Goal: Task Accomplishment & Management: Complete application form

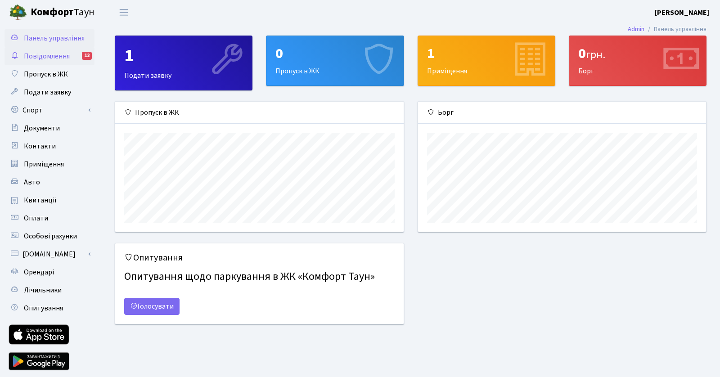
scroll to position [130, 288]
click at [75, 50] on link "Повідомлення 12" at bounding box center [49, 56] width 90 height 18
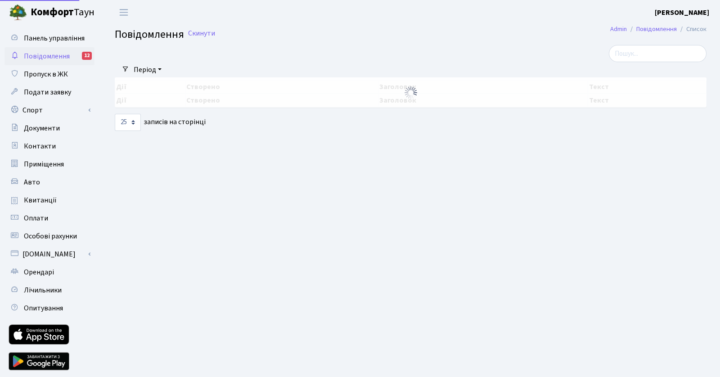
select select "25"
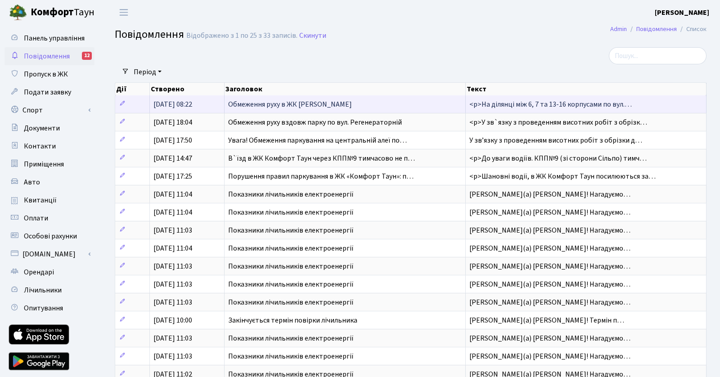
click at [315, 106] on span "Обмеження руху в ЖК Комфорт Таун" at bounding box center [290, 104] width 124 height 10
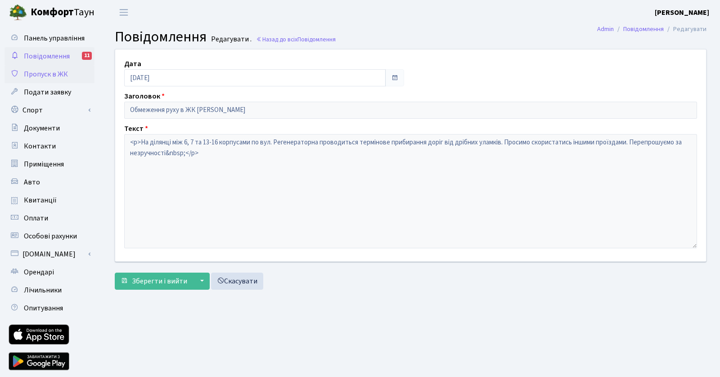
click at [80, 72] on link "Пропуск в ЖК" at bounding box center [49, 74] width 90 height 18
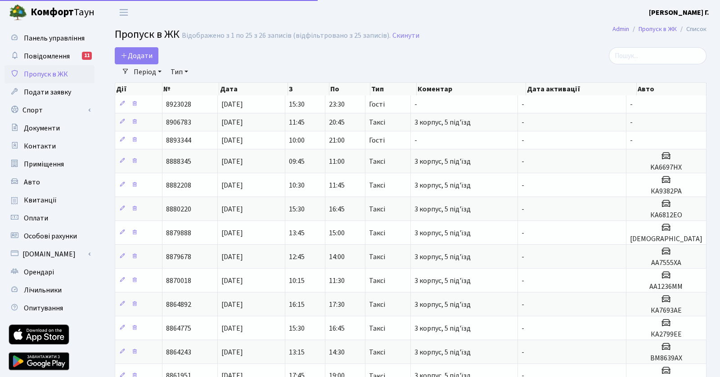
select select "25"
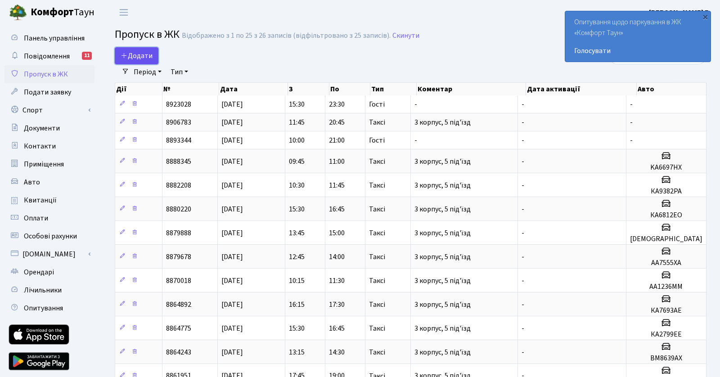
click at [145, 53] on span "Додати" at bounding box center [137, 56] width 32 height 10
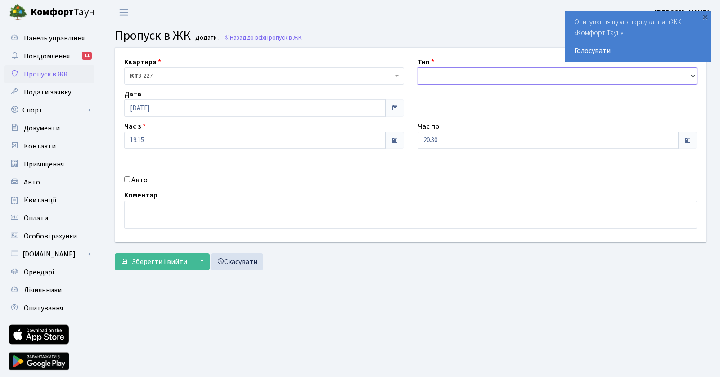
click at [449, 81] on select "- Доставка Таксі Гості Сервіс" at bounding box center [557, 75] width 280 height 17
click at [417, 67] on select "- Доставка Таксі Гості Сервіс" at bounding box center [557, 75] width 280 height 17
click at [545, 74] on select "- Доставка Таксі Гості Сервіс" at bounding box center [557, 75] width 280 height 17
click at [417, 67] on select "- Доставка Таксі Гості Сервіс" at bounding box center [557, 75] width 280 height 17
click at [481, 66] on div "Тип - Доставка Таксі Гості Сервіс" at bounding box center [557, 71] width 293 height 28
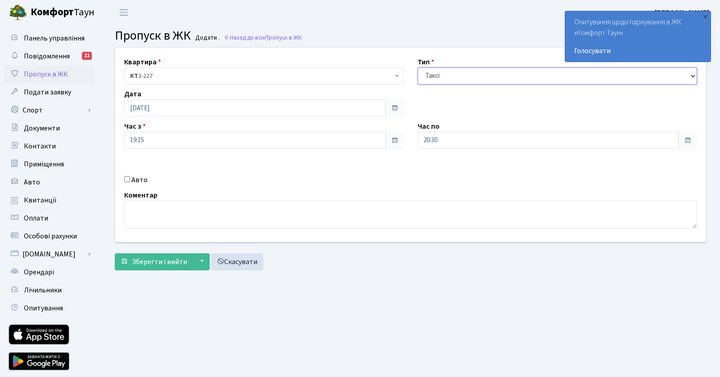
click at [465, 81] on select "- Доставка Таксі Гості Сервіс" at bounding box center [557, 75] width 280 height 17
select select "18"
click at [417, 67] on select "- Доставка Таксі Гості Сервіс" at bounding box center [557, 75] width 280 height 17
click at [125, 179] on input "Авто" at bounding box center [127, 179] width 6 height 6
checkbox input "true"
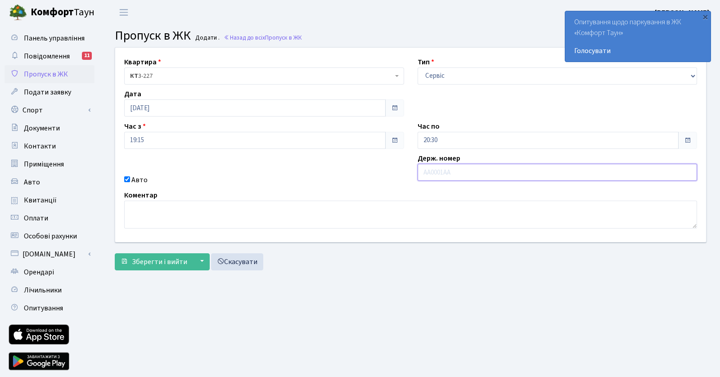
paste input "КА 2944"
click at [437, 171] on input "КА2944C" at bounding box center [557, 172] width 280 height 17
click at [472, 173] on input "КА2944C" at bounding box center [557, 172] width 280 height 17
type input "КА2944CO"
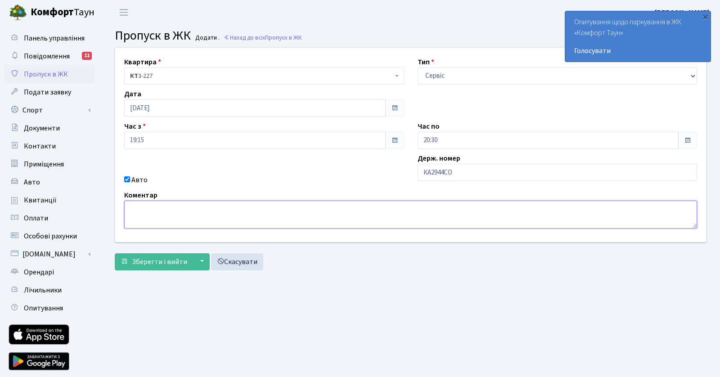
click at [216, 210] on textarea at bounding box center [410, 215] width 573 height 28
click at [147, 207] on textarea "Синій Mercedes Sprinter" at bounding box center [410, 215] width 573 height 28
type textarea "Синій Mercedes Sprinter"
click at [149, 208] on textarea "Синій Mercedes Sprinter" at bounding box center [410, 215] width 573 height 28
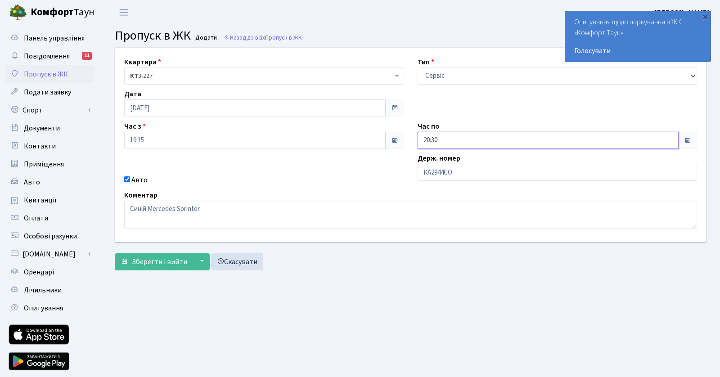
click at [466, 142] on input "20:30" at bounding box center [547, 140] width 261 height 17
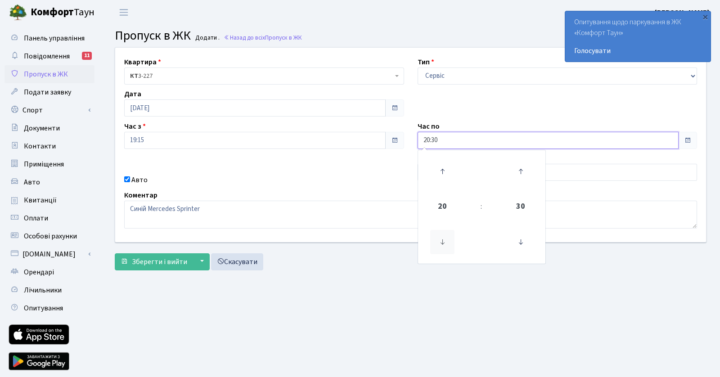
click at [445, 240] on icon at bounding box center [442, 242] width 24 height 24
click at [442, 172] on icon at bounding box center [442, 171] width 24 height 24
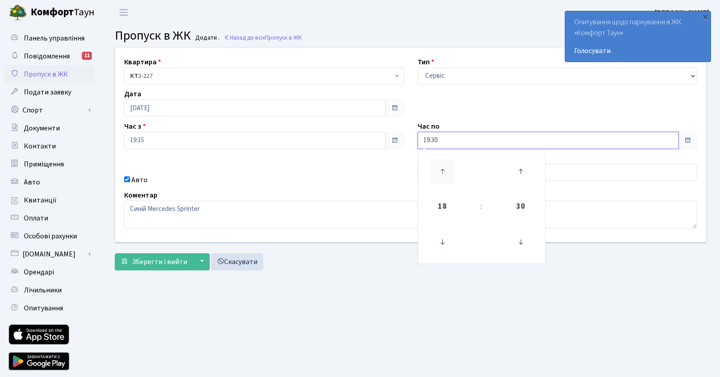
click at [442, 172] on icon at bounding box center [442, 171] width 24 height 24
click at [443, 207] on span "22" at bounding box center [442, 206] width 24 height 24
click at [501, 254] on td "22" at bounding box center [496, 255] width 31 height 19
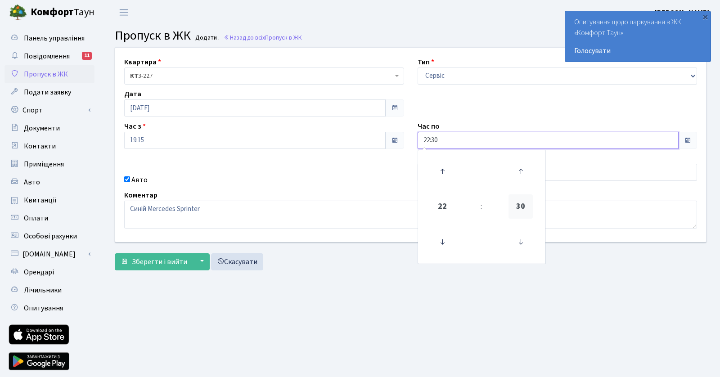
click at [523, 208] on span "30" at bounding box center [520, 206] width 24 height 24
click at [520, 169] on td "45" at bounding box center [527, 167] width 31 height 31
type input "22:45"
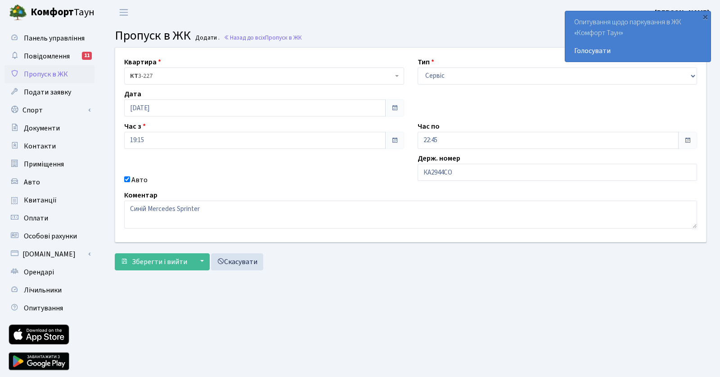
click at [309, 190] on div "Коментар Синій Mercedes Sprinter" at bounding box center [410, 209] width 586 height 39
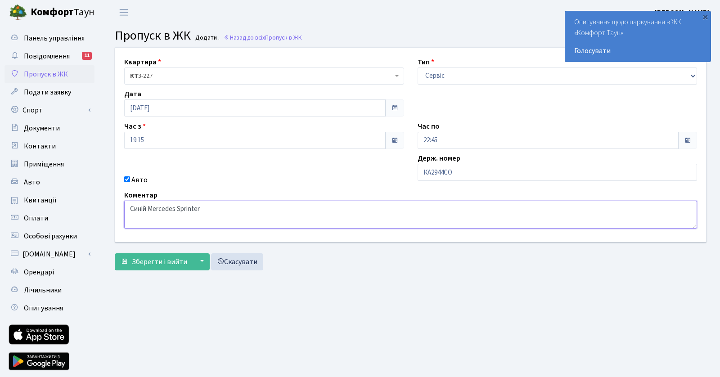
click at [220, 206] on textarea "Синій Mercedes Sprinter" at bounding box center [410, 215] width 573 height 28
type textarea "Синій Mercedes Sprinter"
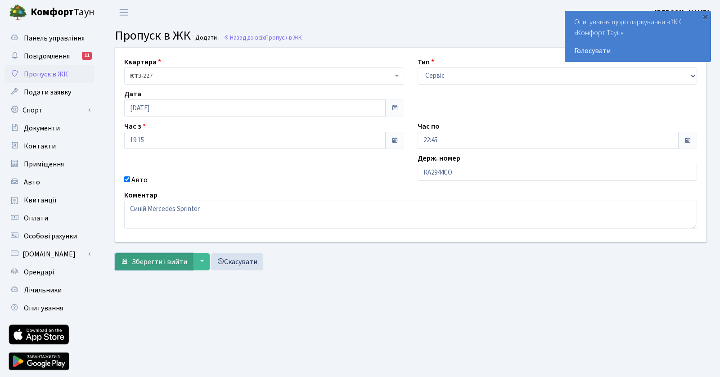
click at [140, 257] on span "Зберегти і вийти" at bounding box center [159, 262] width 55 height 10
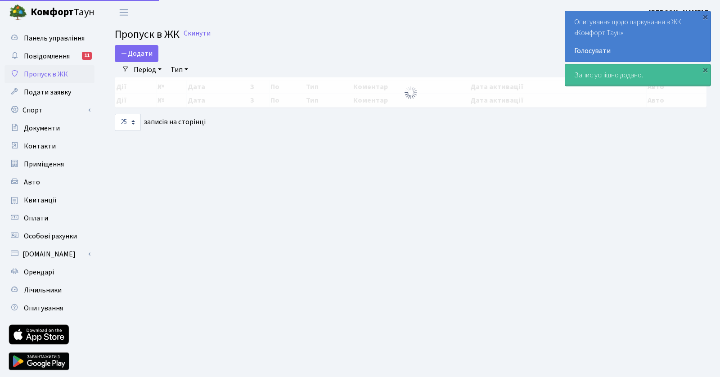
select select "25"
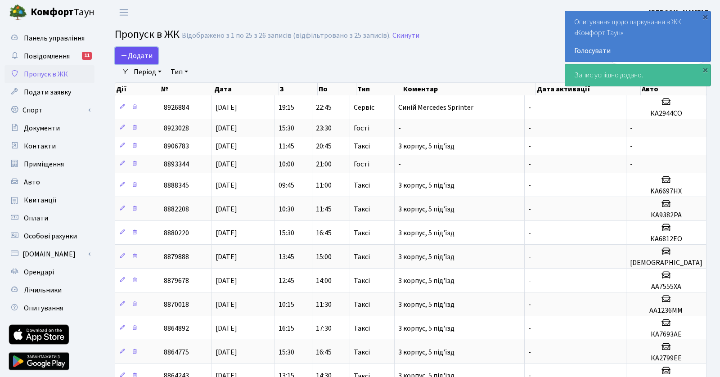
click at [139, 61] on span "Додати" at bounding box center [137, 56] width 32 height 10
